Goal: Transaction & Acquisition: Purchase product/service

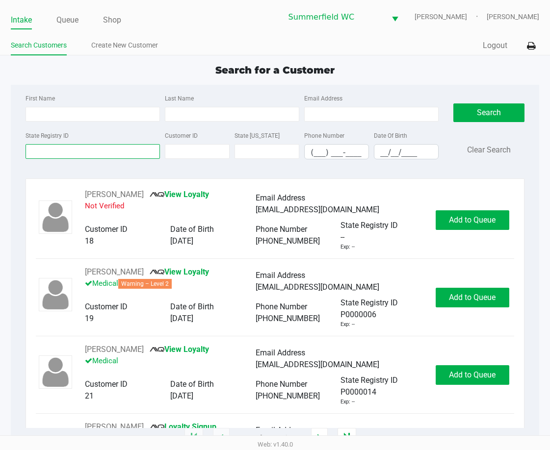
click at [56, 149] on input "State Registry ID" at bounding box center [92, 151] width 134 height 15
click at [50, 79] on div "Search for a Customer First Name Last Name Email Address State Registry ID Cust…" at bounding box center [275, 251] width 528 height 376
type input "SHENAE"
type input "BAKER"
type input "07/29/1991"
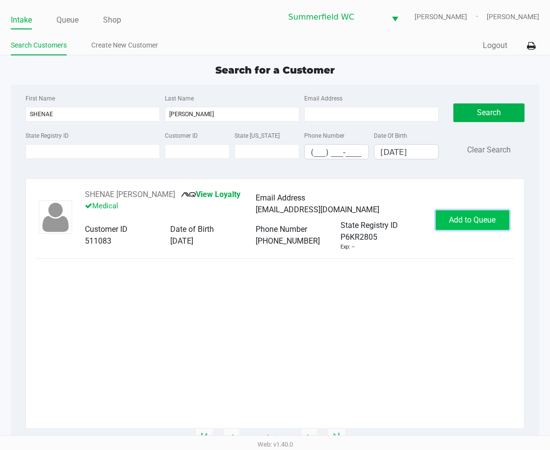
click at [483, 218] on span "Add to Queue" at bounding box center [472, 219] width 47 height 9
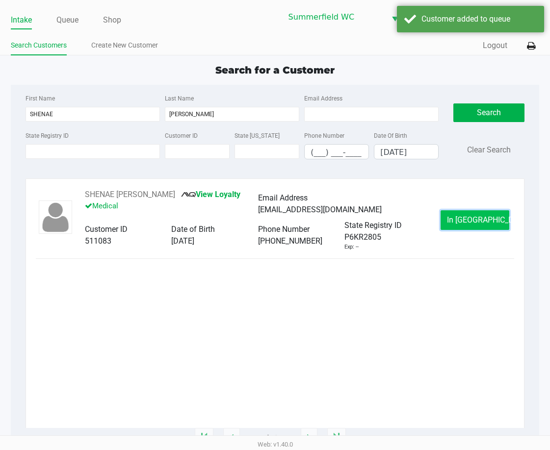
click at [470, 214] on button "In Queue" at bounding box center [474, 220] width 69 height 20
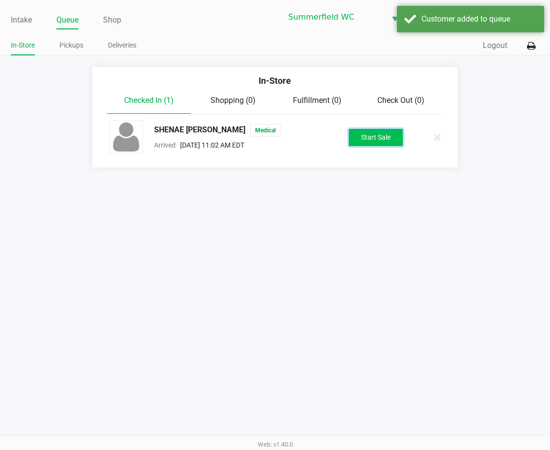
click at [373, 136] on button "Start Sale" at bounding box center [376, 137] width 54 height 17
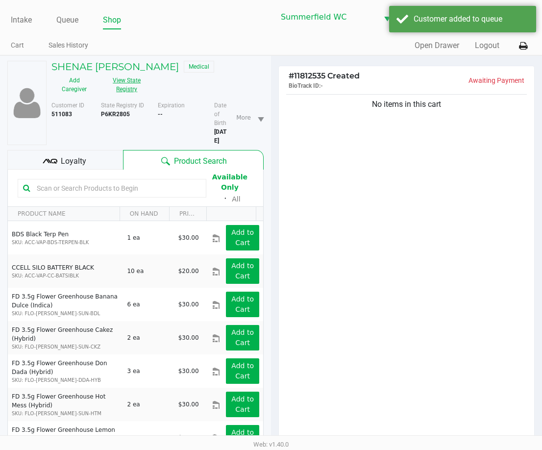
click at [130, 85] on button "View State Registry" at bounding box center [124, 85] width 53 height 25
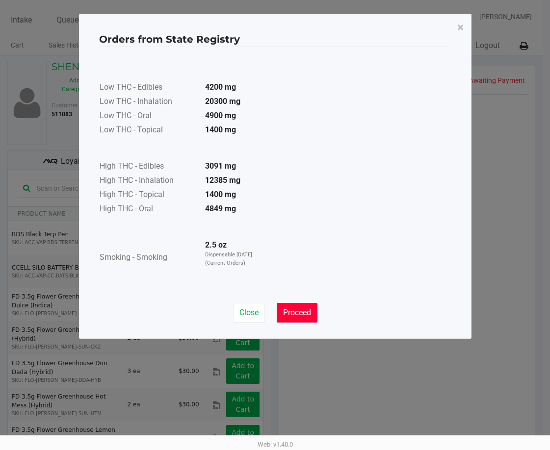
click at [296, 319] on button "Proceed" at bounding box center [297, 313] width 41 height 20
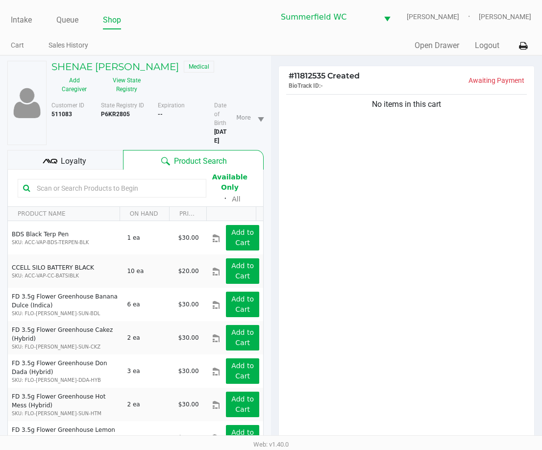
click at [349, 181] on div "No items in this cart" at bounding box center [406, 269] width 255 height 355
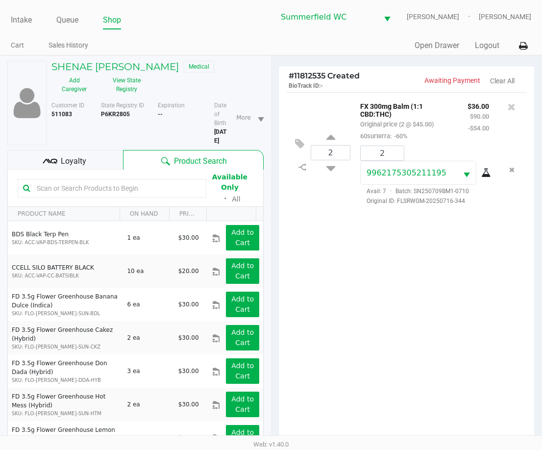
click at [339, 295] on div "2 FX 300mg Balm (1:1 CBD:THC) Original price (2 @ $45.00) 60surterra: -60% $36.…" at bounding box center [406, 269] width 255 height 355
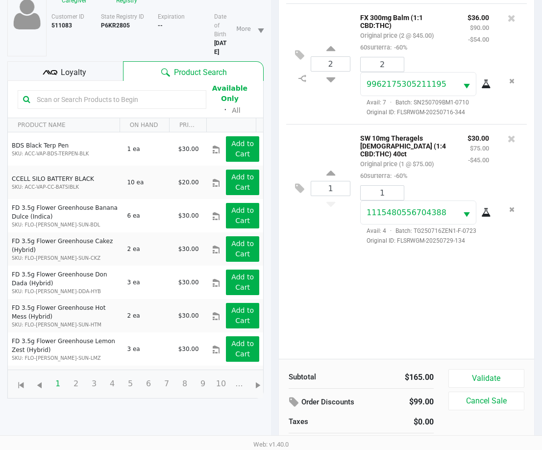
scroll to position [106, 0]
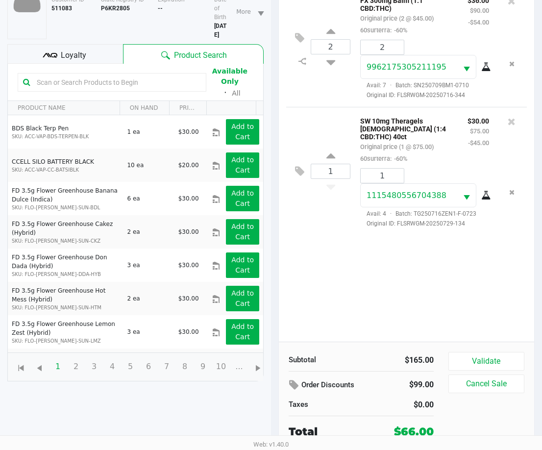
click at [330, 299] on div "2 FX 300mg Balm (1:1 CBD:THC) Original price (2 @ $45.00) 60surterra: -60% $36.…" at bounding box center [406, 163] width 255 height 355
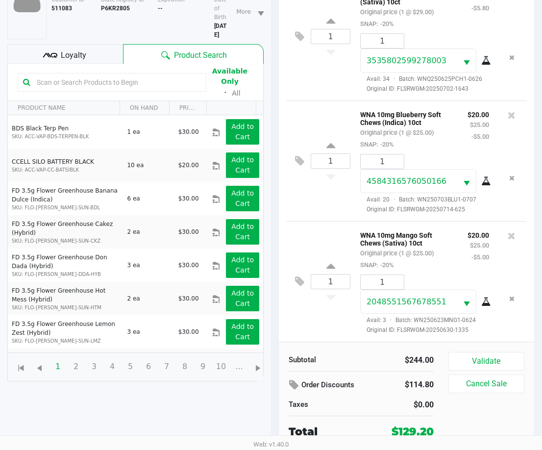
scroll to position [379, 0]
click at [298, 330] on div "1 WNA 10mg Mango Soft Chews (Sativa) 10ct Original price (1 @ $25.00) SNAP: -20…" at bounding box center [406, 281] width 241 height 121
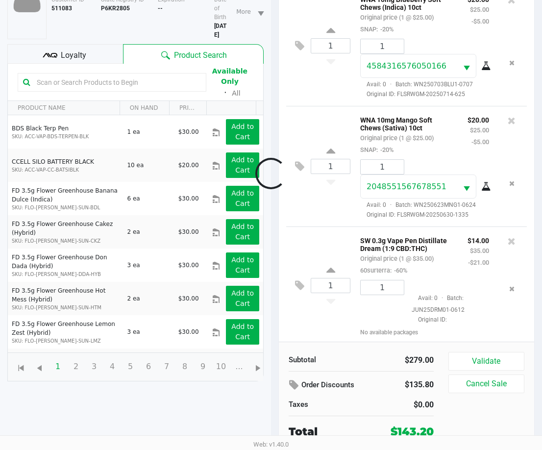
scroll to position [506, 0]
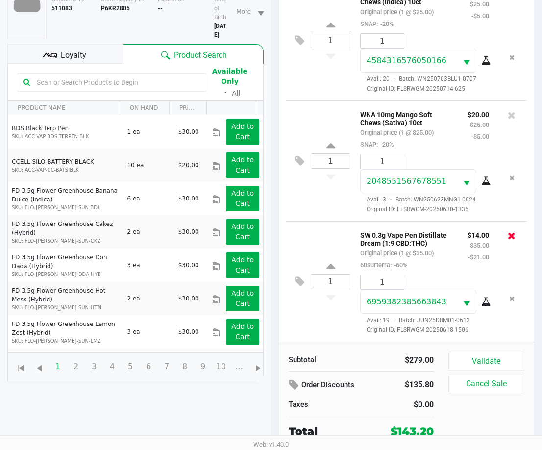
click at [508, 231] on icon at bounding box center [512, 236] width 8 height 10
click at [73, 52] on span "Loyalty" at bounding box center [73, 56] width 25 height 12
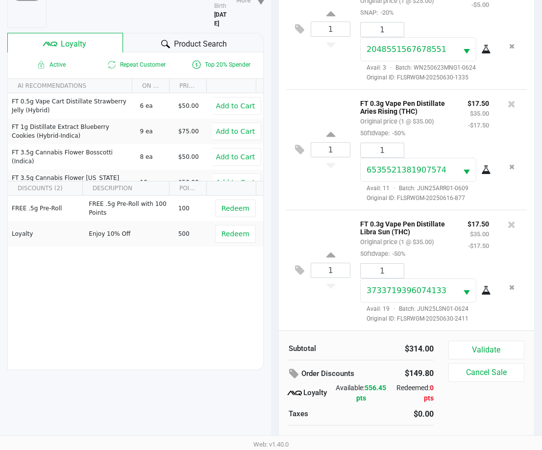
scroll to position [127, 0]
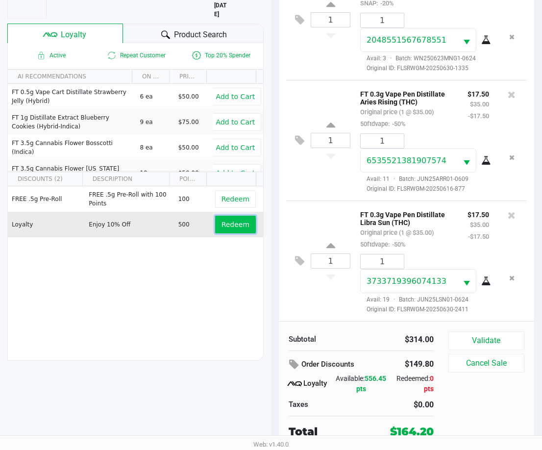
click at [227, 226] on span "Redeem" at bounding box center [236, 225] width 28 height 8
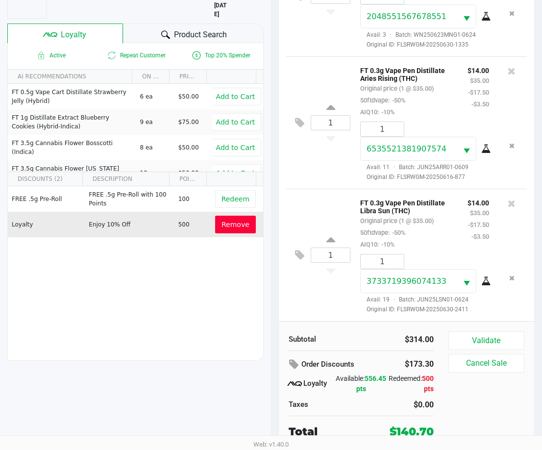
scroll to position [716, 0]
click at [292, 308] on div "1 FT 0.3g Vape Pen Distillate Libra Sun (THC) Original price (1 @ $35.00) 50ftd…" at bounding box center [406, 255] width 241 height 132
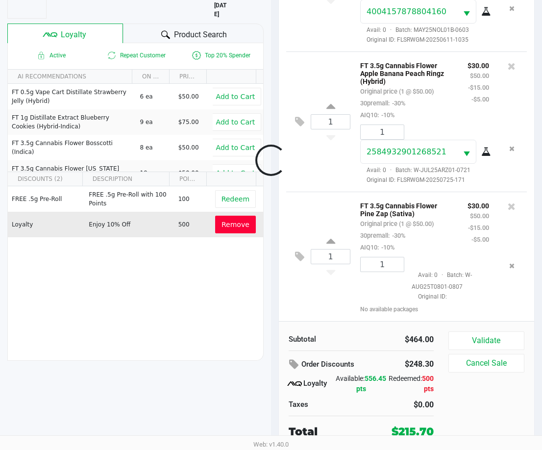
scroll to position [1168, 0]
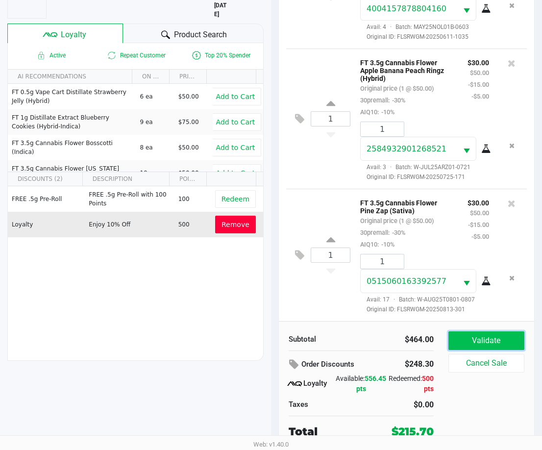
click at [516, 336] on button "Validate" at bounding box center [487, 340] width 76 height 19
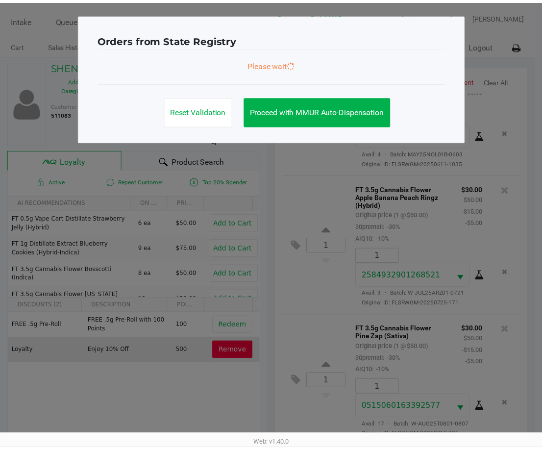
scroll to position [1195, 0]
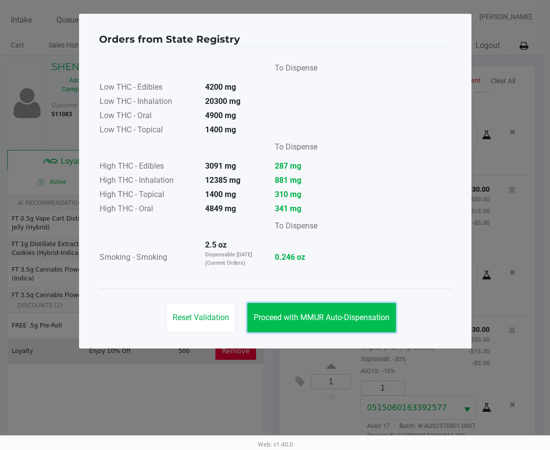
click at [347, 317] on span "Proceed with MMUR Auto-Dispensation" at bounding box center [322, 317] width 136 height 9
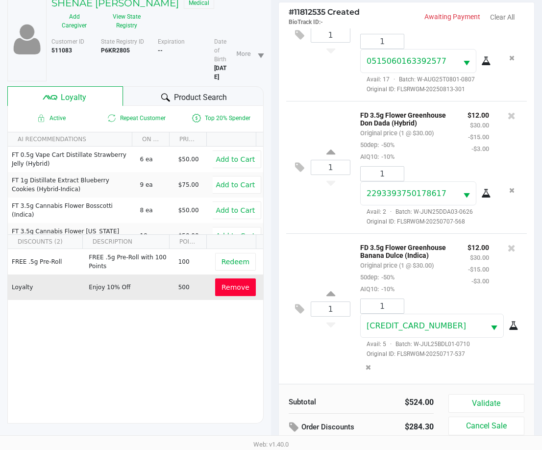
scroll to position [127, 0]
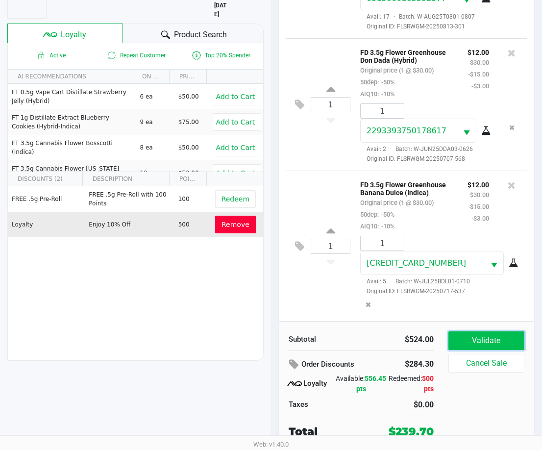
click at [463, 340] on button "Validate" at bounding box center [487, 340] width 76 height 19
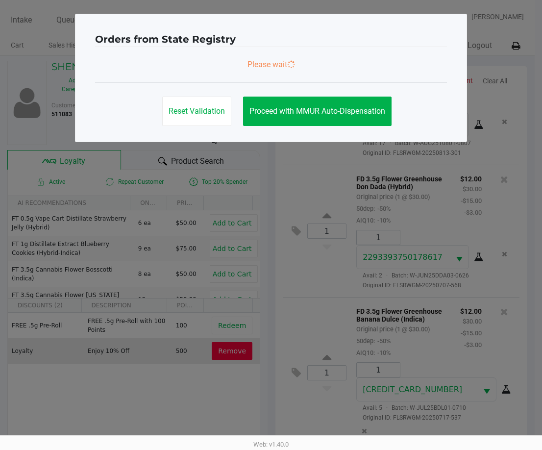
scroll to position [0, 0]
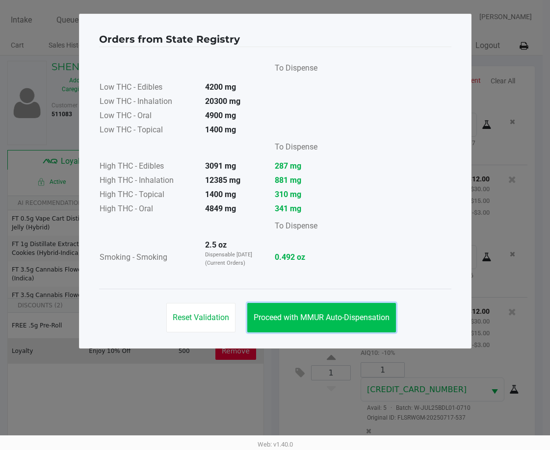
click at [300, 315] on span "Proceed with MMUR Auto-Dispensation" at bounding box center [322, 317] width 136 height 9
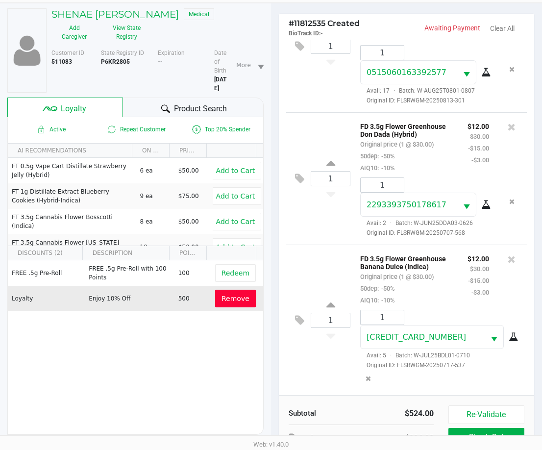
scroll to position [127, 0]
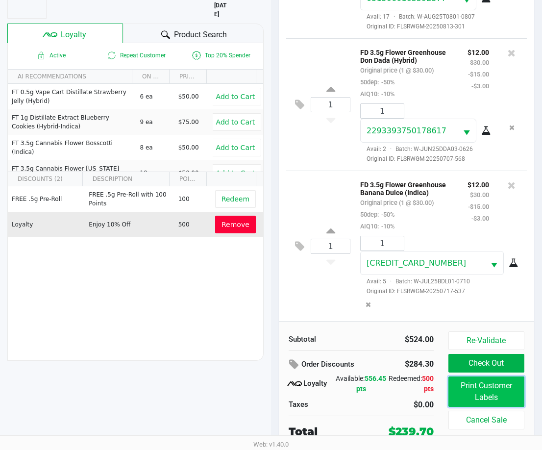
click at [488, 387] on button "Print Customer Labels" at bounding box center [487, 392] width 76 height 30
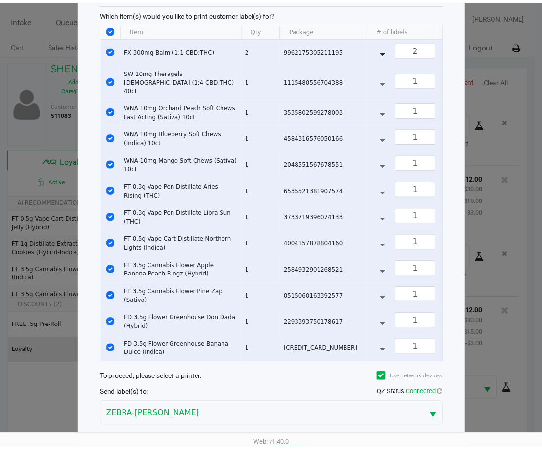
scroll to position [86, 0]
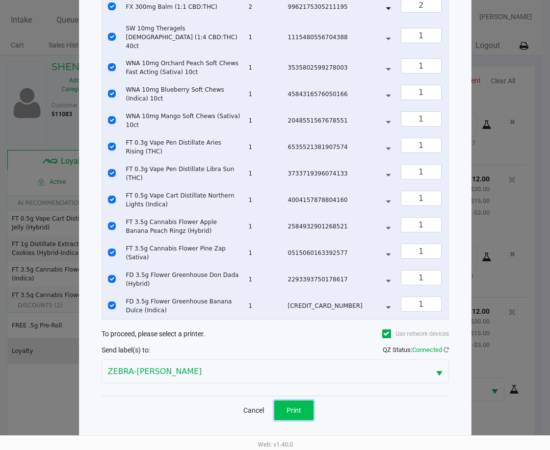
click at [287, 410] on span "Print" at bounding box center [293, 410] width 15 height 8
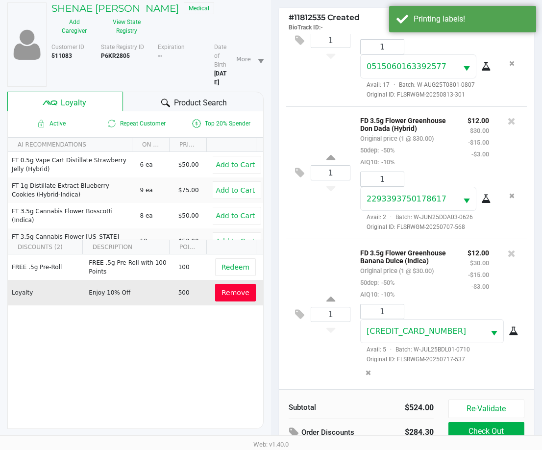
scroll to position [127, 0]
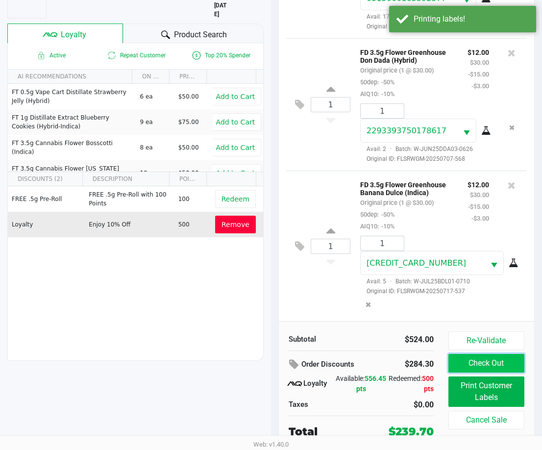
click at [487, 364] on button "Check Out" at bounding box center [487, 363] width 76 height 19
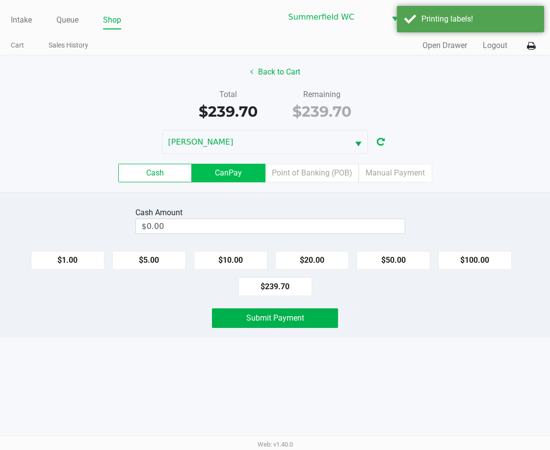
click at [233, 174] on label "CanPay" at bounding box center [229, 173] width 74 height 19
click at [0, 0] on 2 "CanPay" at bounding box center [0, 0] width 0 height 0
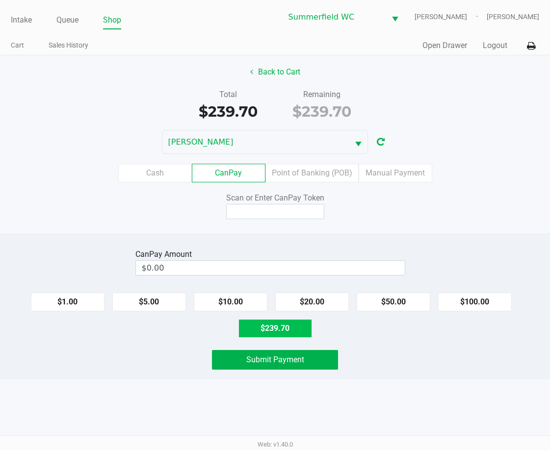
click at [281, 330] on button "$239.70" at bounding box center [275, 328] width 74 height 19
type input "$239.70"
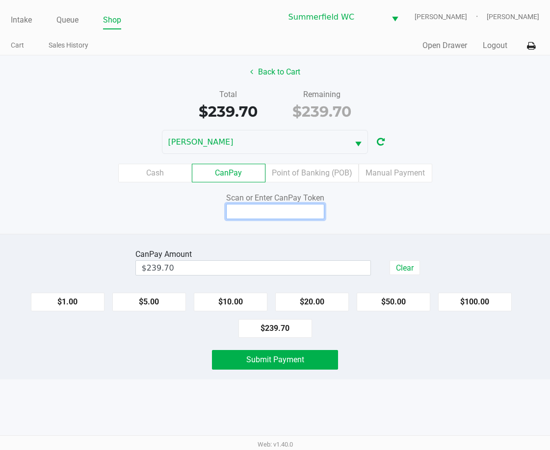
click at [263, 210] on input at bounding box center [275, 211] width 98 height 15
click at [270, 73] on button "Back to Cart" at bounding box center [275, 72] width 63 height 19
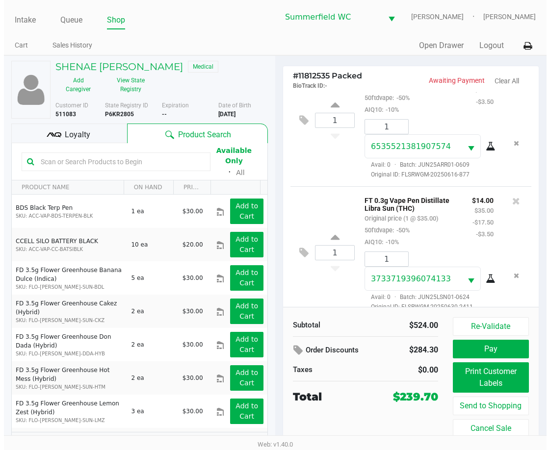
scroll to position [785, 0]
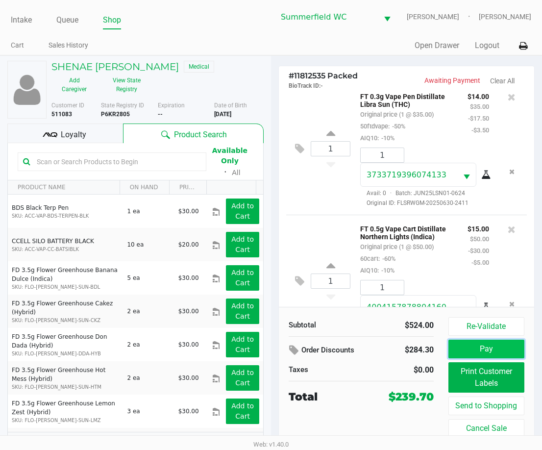
click at [468, 352] on button "Pay" at bounding box center [487, 349] width 76 height 19
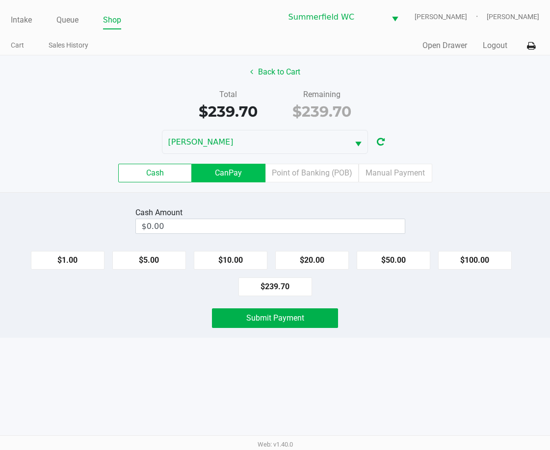
click at [216, 178] on label "CanPay" at bounding box center [229, 173] width 74 height 19
click at [0, 0] on 2 "CanPay" at bounding box center [0, 0] width 0 height 0
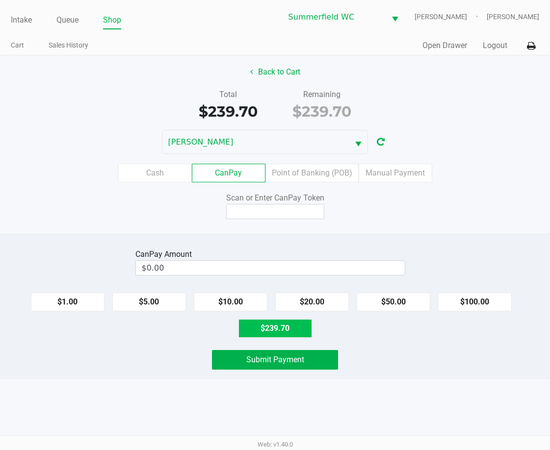
drag, startPoint x: 293, startPoint y: 327, endPoint x: 290, endPoint y: 224, distance: 103.0
click at [293, 327] on button "$239.70" at bounding box center [275, 328] width 74 height 19
type input "$239.70"
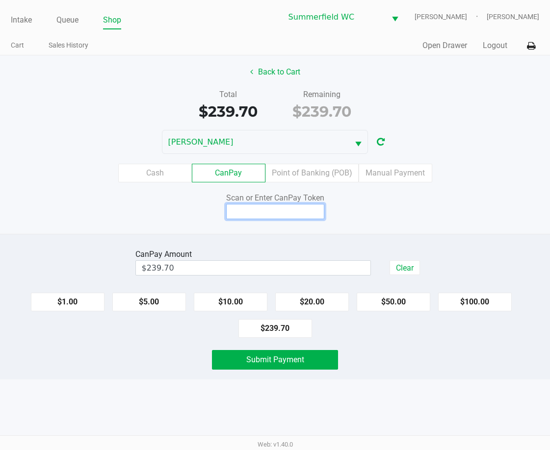
click at [293, 214] on input at bounding box center [275, 211] width 98 height 15
type input "X1985023X"
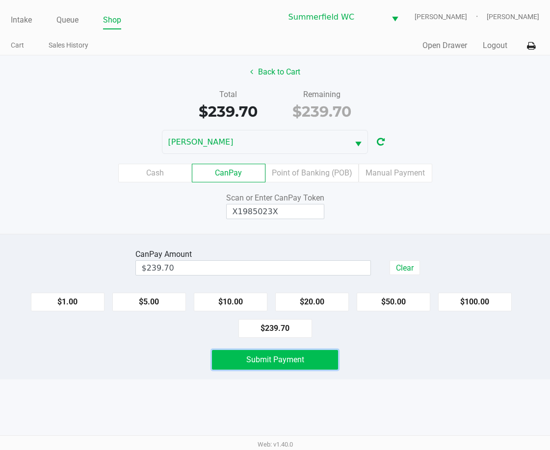
click at [299, 358] on span "Submit Payment" at bounding box center [275, 359] width 58 height 9
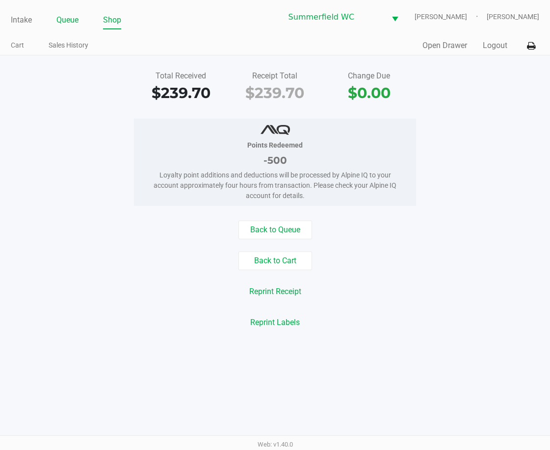
click at [66, 18] on link "Queue" at bounding box center [67, 20] width 22 height 14
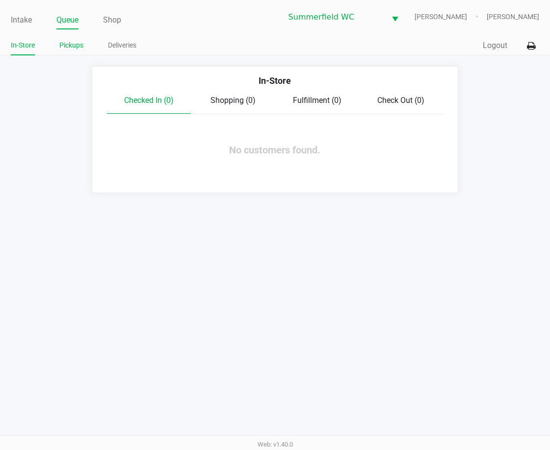
click at [66, 46] on link "Pickups" at bounding box center [71, 45] width 24 height 12
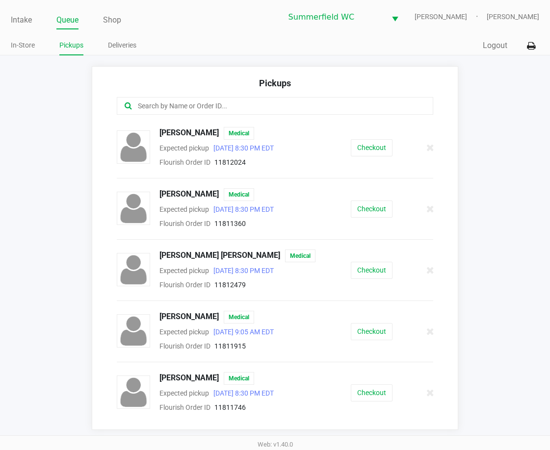
click at [55, 130] on app-pickups "Pickups DANA HINKLE Medical Expected pickup Aug 19, 2025 8:30 PM EDT Flourish O…" at bounding box center [275, 248] width 550 height 364
click at [21, 20] on link "Intake" at bounding box center [21, 20] width 21 height 14
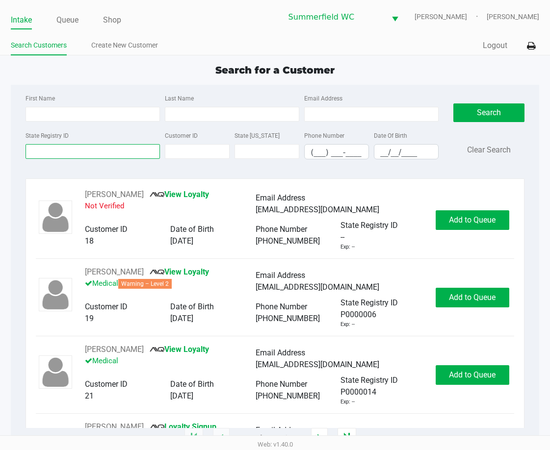
click at [45, 157] on input "State Registry ID" at bounding box center [92, 151] width 134 height 15
click at [37, 157] on input "State Registry ID" at bounding box center [92, 151] width 134 height 15
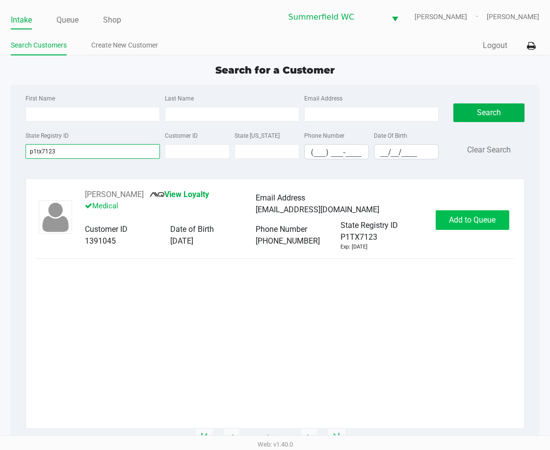
type input "p1tx7123"
click at [484, 222] on span "Add to Queue" at bounding box center [472, 219] width 47 height 9
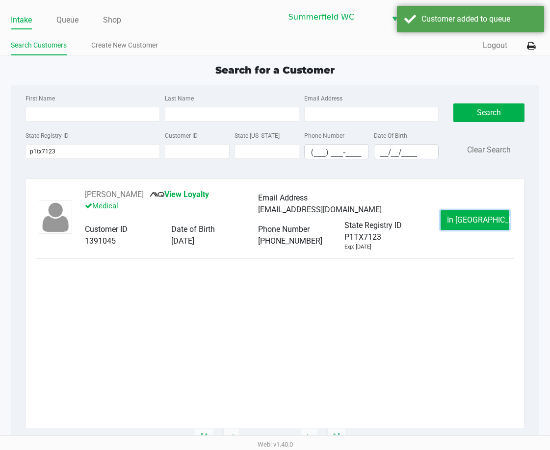
click at [484, 222] on span "In Queue" at bounding box center [488, 219] width 82 height 9
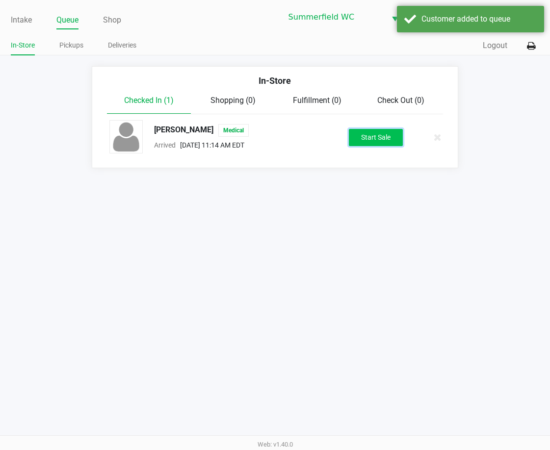
click at [370, 136] on button "Start Sale" at bounding box center [376, 137] width 54 height 17
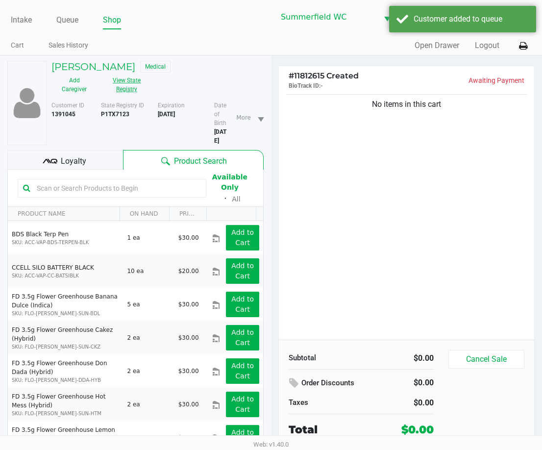
click at [128, 86] on button "View State Registry" at bounding box center [124, 85] width 53 height 25
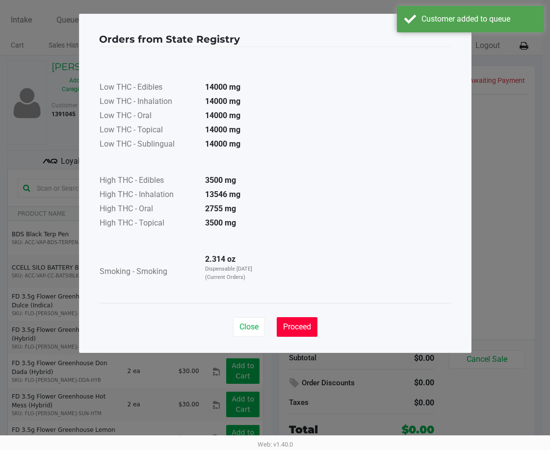
click at [304, 327] on span "Proceed" at bounding box center [297, 326] width 28 height 9
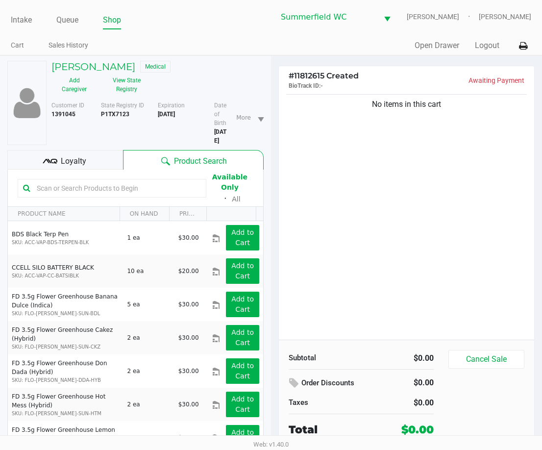
click at [371, 213] on div "No items in this cart" at bounding box center [406, 216] width 255 height 248
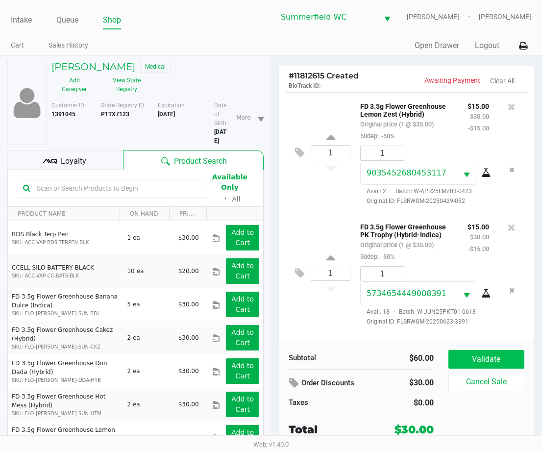
scroll to position [43, 0]
click at [481, 365] on button "Validate" at bounding box center [487, 359] width 76 height 19
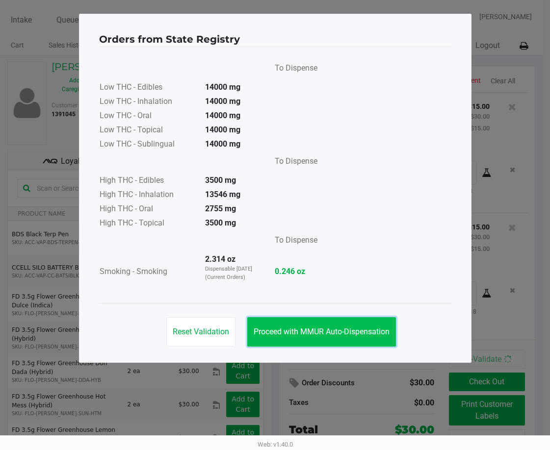
click at [362, 336] on span "Proceed with MMUR Auto-Dispensation" at bounding box center [322, 331] width 136 height 9
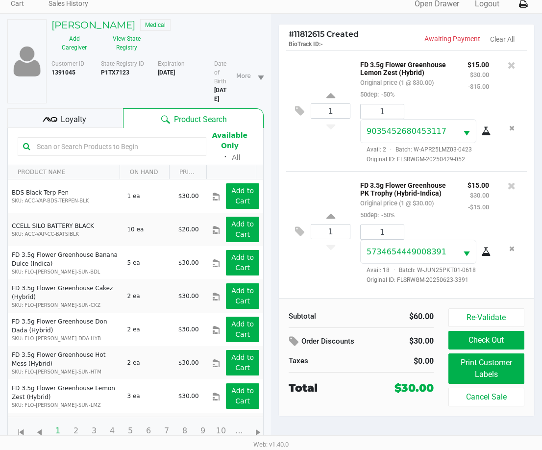
scroll to position [42, 0]
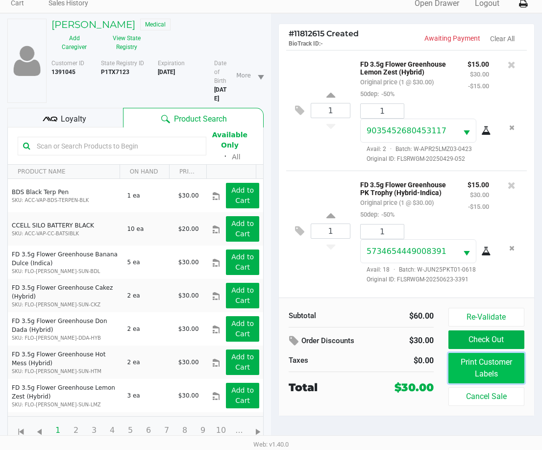
click at [477, 365] on button "Print Customer Labels" at bounding box center [487, 368] width 76 height 30
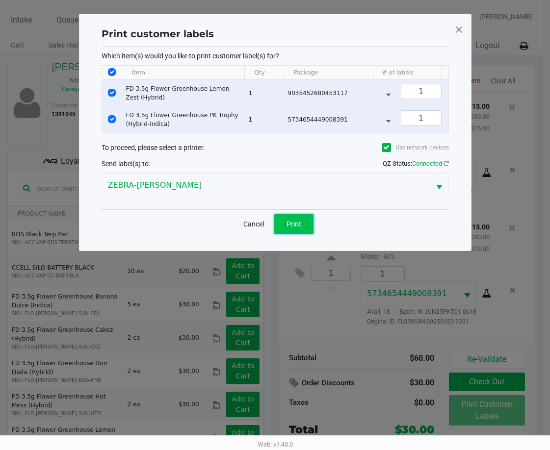
click at [297, 228] on span "Print" at bounding box center [293, 224] width 15 height 8
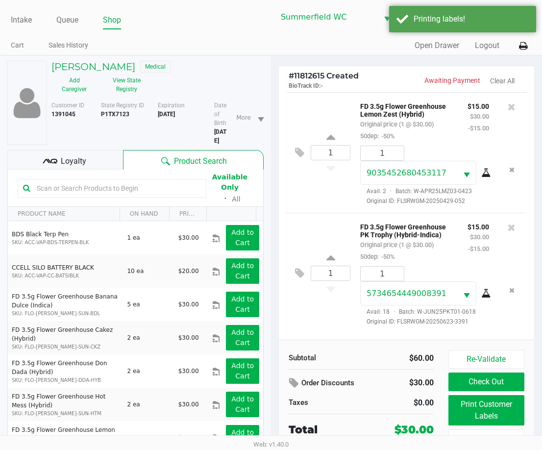
click at [76, 160] on span "Loyalty" at bounding box center [73, 161] width 25 height 12
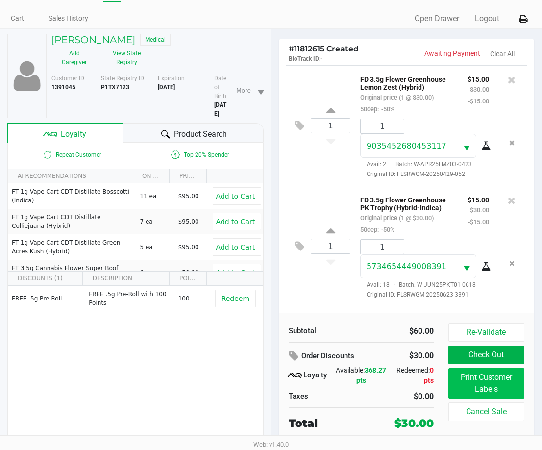
scroll to position [42, 0]
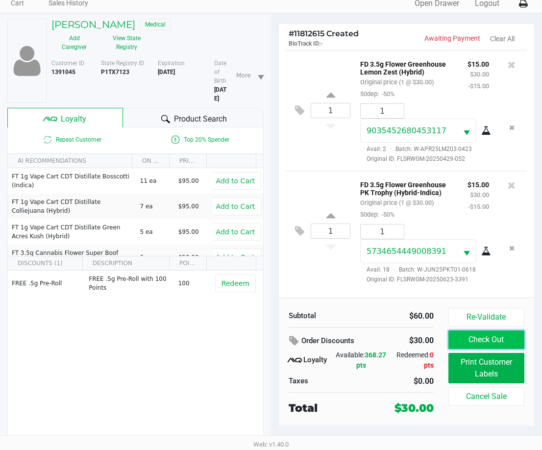
click at [495, 339] on button "Check Out" at bounding box center [487, 339] width 76 height 19
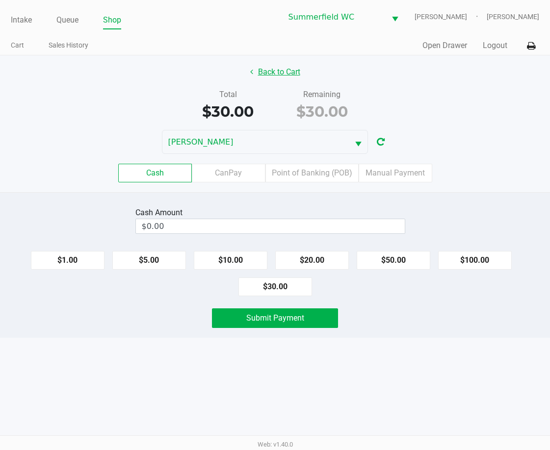
click at [280, 70] on button "Back to Cart" at bounding box center [275, 72] width 63 height 19
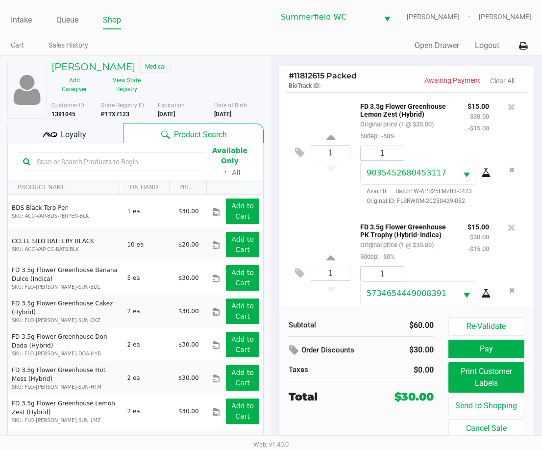
click at [76, 134] on span "Loyalty" at bounding box center [73, 135] width 25 height 12
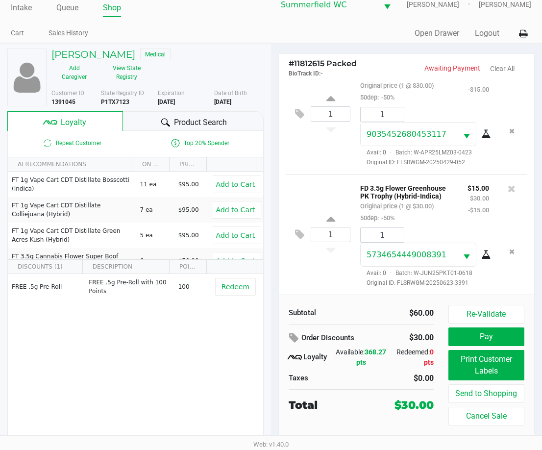
scroll to position [16, 0]
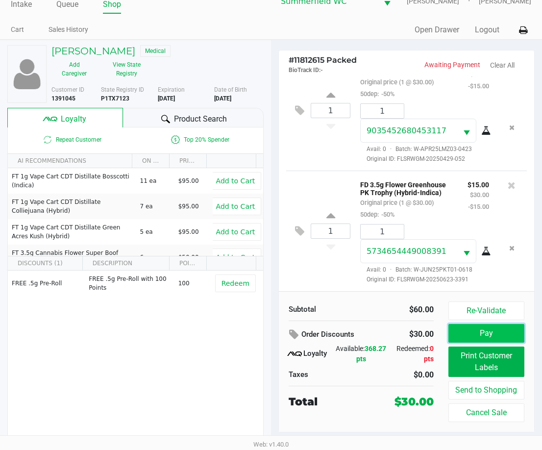
click at [491, 330] on button "Pay" at bounding box center [487, 333] width 76 height 19
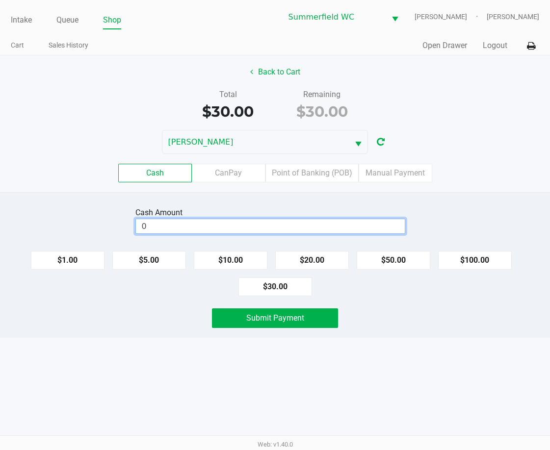
click at [271, 227] on input "0" at bounding box center [270, 226] width 269 height 14
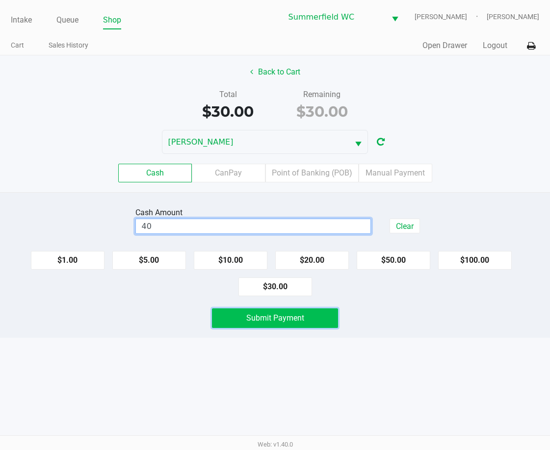
type input "$40.00"
click at [300, 312] on button "Submit Payment" at bounding box center [275, 318] width 127 height 20
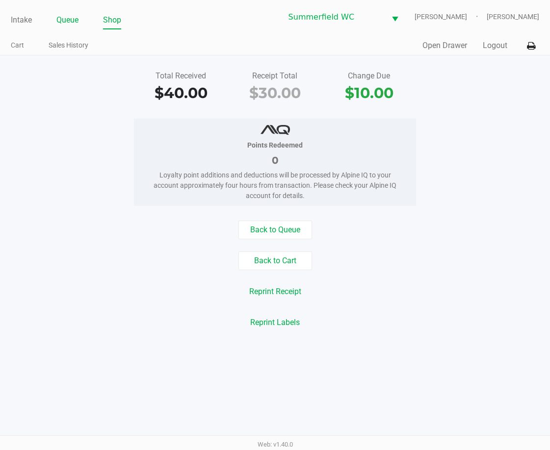
click at [67, 22] on link "Queue" at bounding box center [67, 20] width 22 height 14
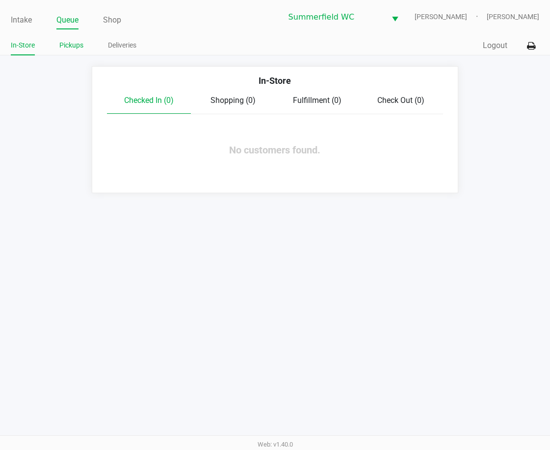
click at [70, 48] on link "Pickups" at bounding box center [71, 45] width 24 height 12
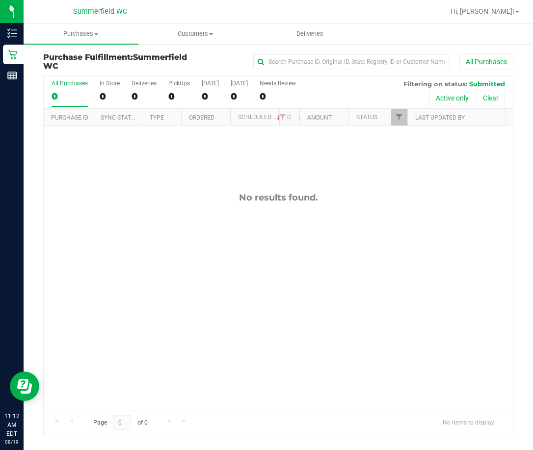
click at [365, 258] on div "No results found." at bounding box center [278, 301] width 469 height 350
click at [57, 27] on uib-tab-heading "Purchases Summary of purchases Fulfillment All purchases" at bounding box center [81, 34] width 115 height 21
click at [68, 79] on span "All purchases" at bounding box center [59, 82] width 70 height 8
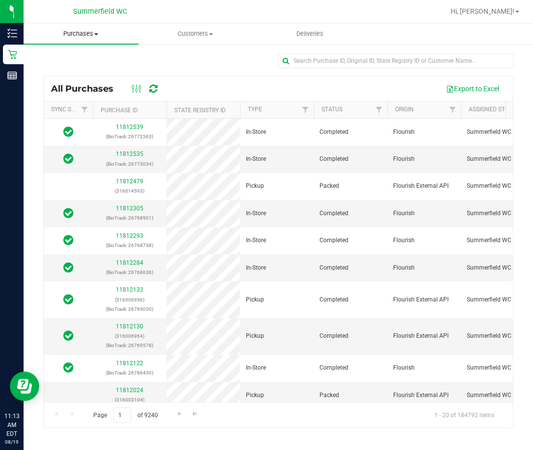
click at [76, 31] on span "Purchases" at bounding box center [81, 33] width 115 height 9
click at [70, 74] on span "Fulfillment" at bounding box center [54, 71] width 61 height 8
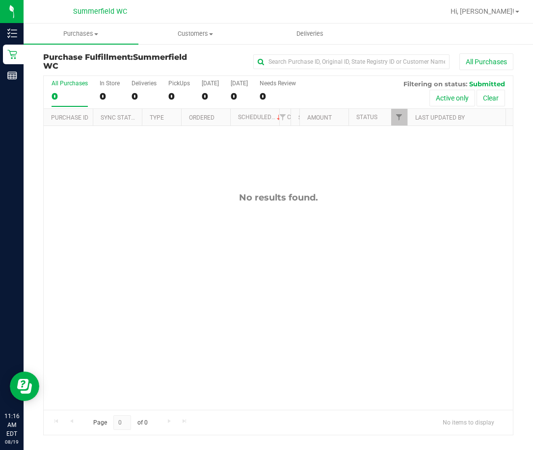
click at [293, 348] on div "No results found." at bounding box center [278, 301] width 469 height 350
click at [120, 256] on div "No results found." at bounding box center [278, 301] width 469 height 350
click at [270, 285] on div "No results found." at bounding box center [278, 301] width 469 height 350
click at [274, 241] on div "No results found." at bounding box center [278, 301] width 469 height 350
click at [141, 252] on div "No results found." at bounding box center [278, 301] width 469 height 350
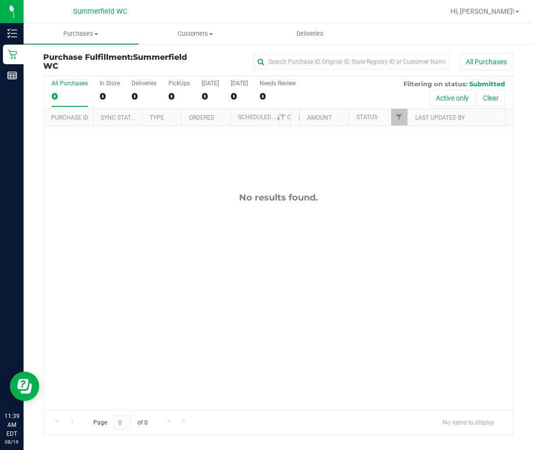
click at [295, 275] on div "No results found." at bounding box center [278, 301] width 469 height 350
click at [274, 336] on div "No results found." at bounding box center [278, 301] width 469 height 350
click at [156, 295] on div "No results found." at bounding box center [278, 301] width 469 height 350
click at [199, 253] on div "No results found." at bounding box center [278, 301] width 469 height 350
click at [466, 216] on div "No results found." at bounding box center [278, 301] width 469 height 350
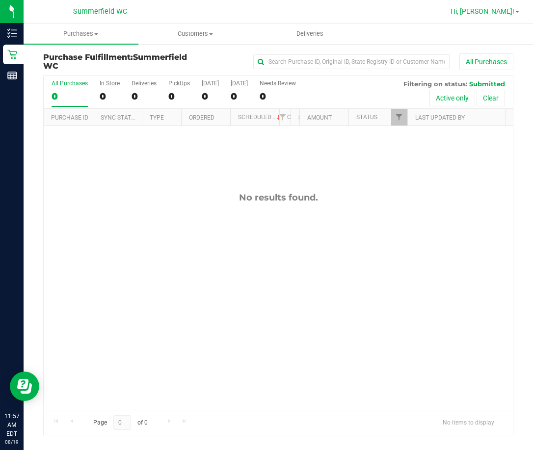
click at [502, 16] on link "Hi, [PERSON_NAME]!" at bounding box center [484, 11] width 76 height 10
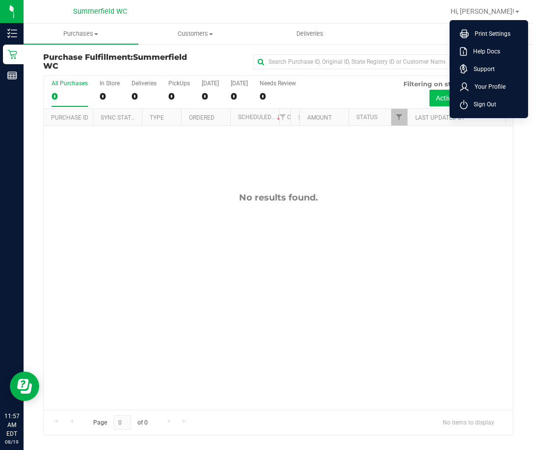
drag, startPoint x: 480, startPoint y: 111, endPoint x: 457, endPoint y: 92, distance: 29.3
click at [479, 111] on li "Sign Out" at bounding box center [489, 105] width 74 height 18
